Goal: Task Accomplishment & Management: Manage account settings

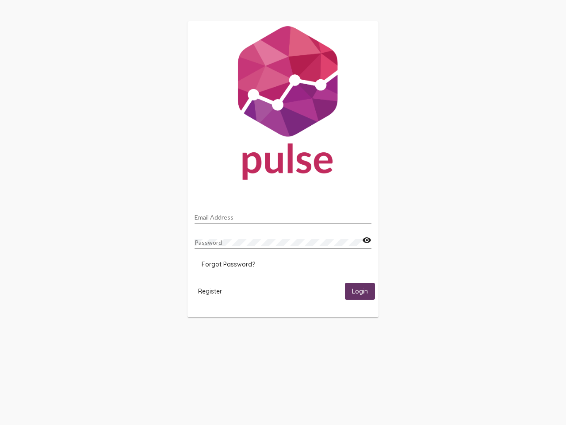
click at [283, 214] on input "Email Address" at bounding box center [283, 217] width 177 height 7
click at [367, 240] on mat-icon "visibility" at bounding box center [366, 240] width 9 height 11
click at [228, 264] on span "Forgot Password?" at bounding box center [229, 264] width 54 height 8
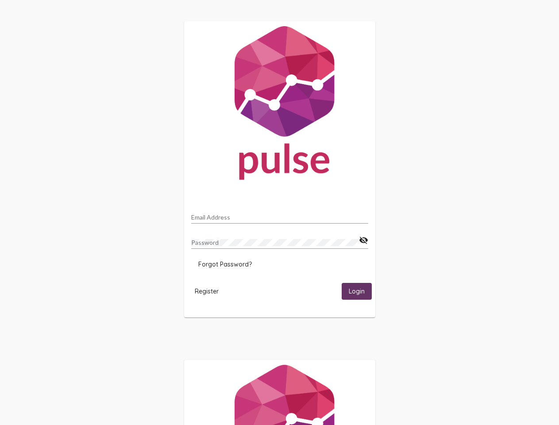
click at [210, 291] on span "Register" at bounding box center [207, 291] width 24 height 8
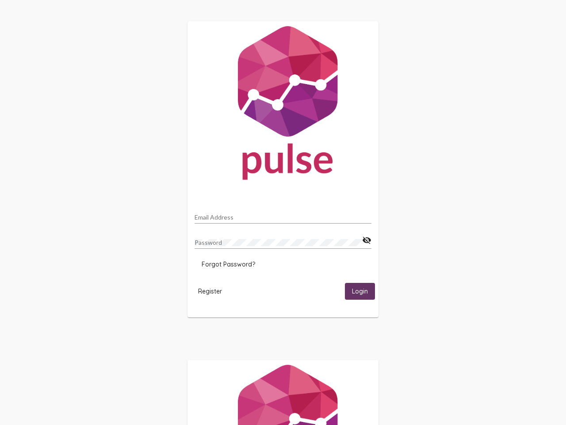
click at [360, 291] on html "Email Address Password visibility_off Forgot Password? Register Login" at bounding box center [283, 286] width 566 height 573
